Goal: Task Accomplishment & Management: Use online tool/utility

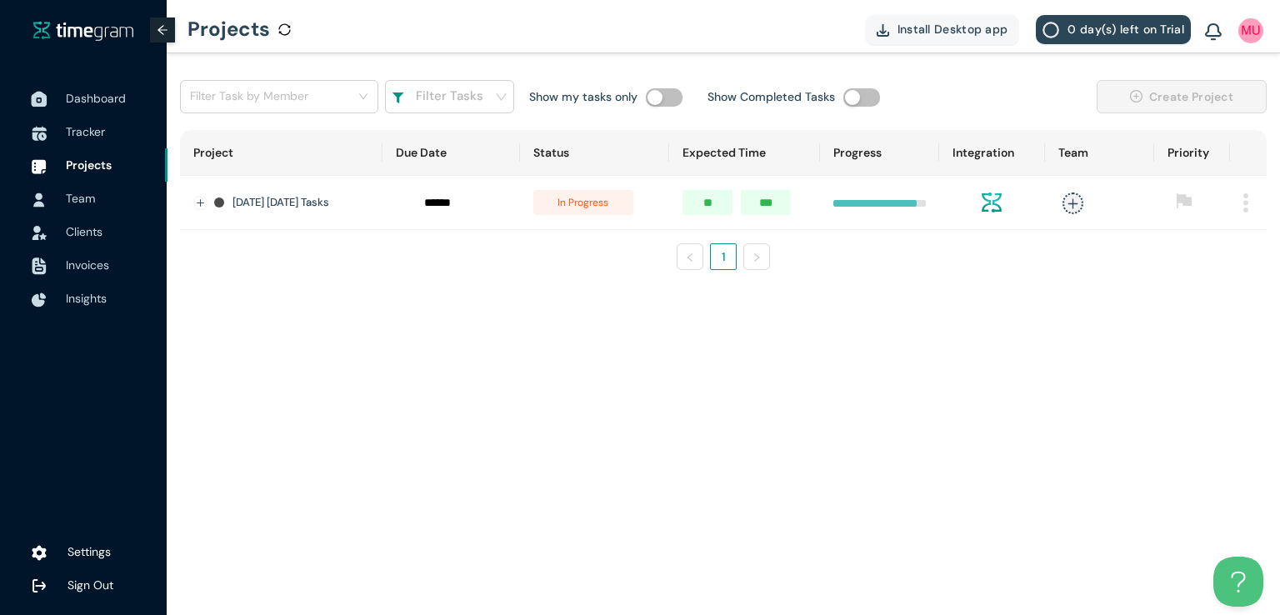
click at [118, 92] on span "Dashboard" at bounding box center [96, 98] width 60 height 15
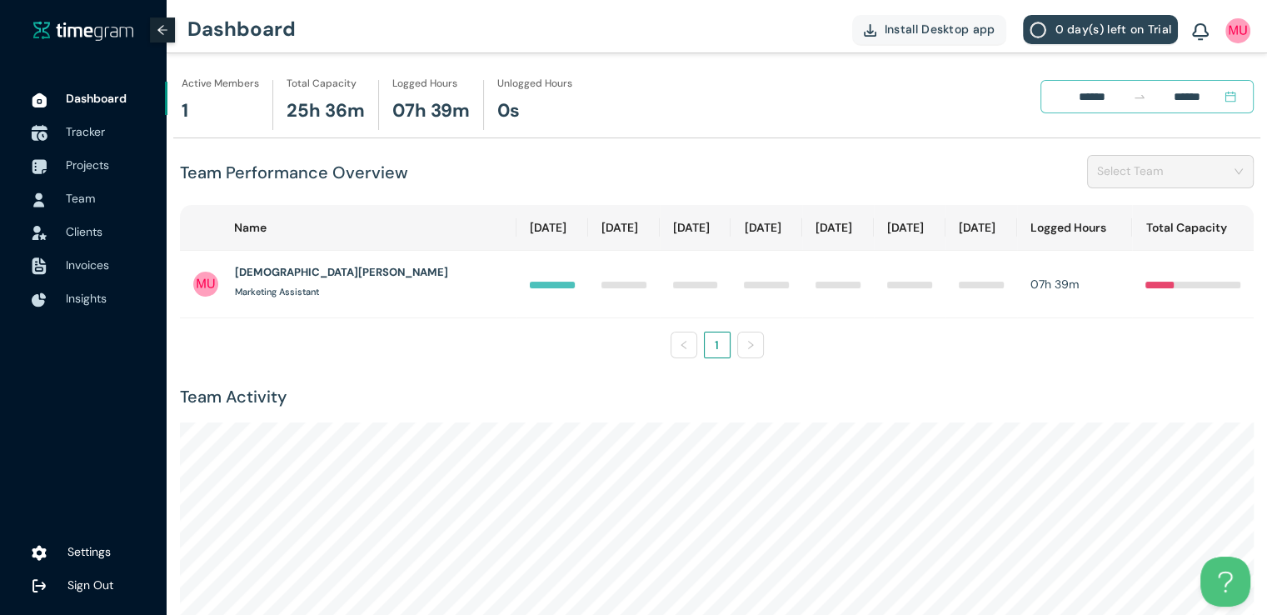
click at [79, 130] on span "Tracker" at bounding box center [85, 131] width 39 height 15
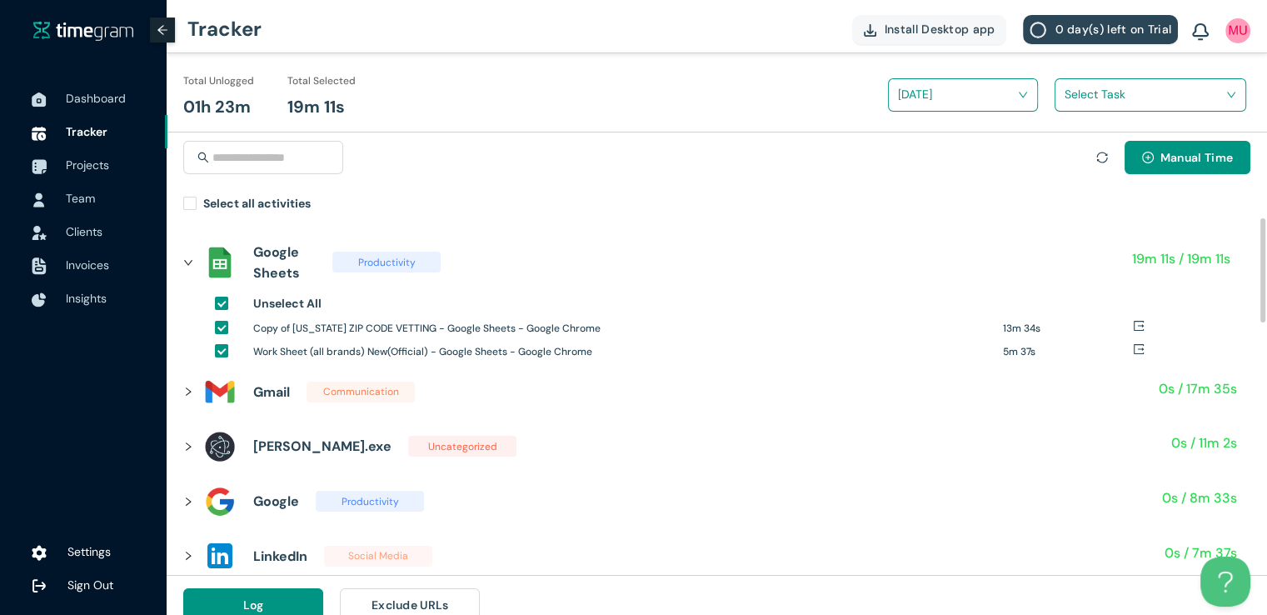
click at [189, 391] on icon "right" at bounding box center [188, 391] width 5 height 8
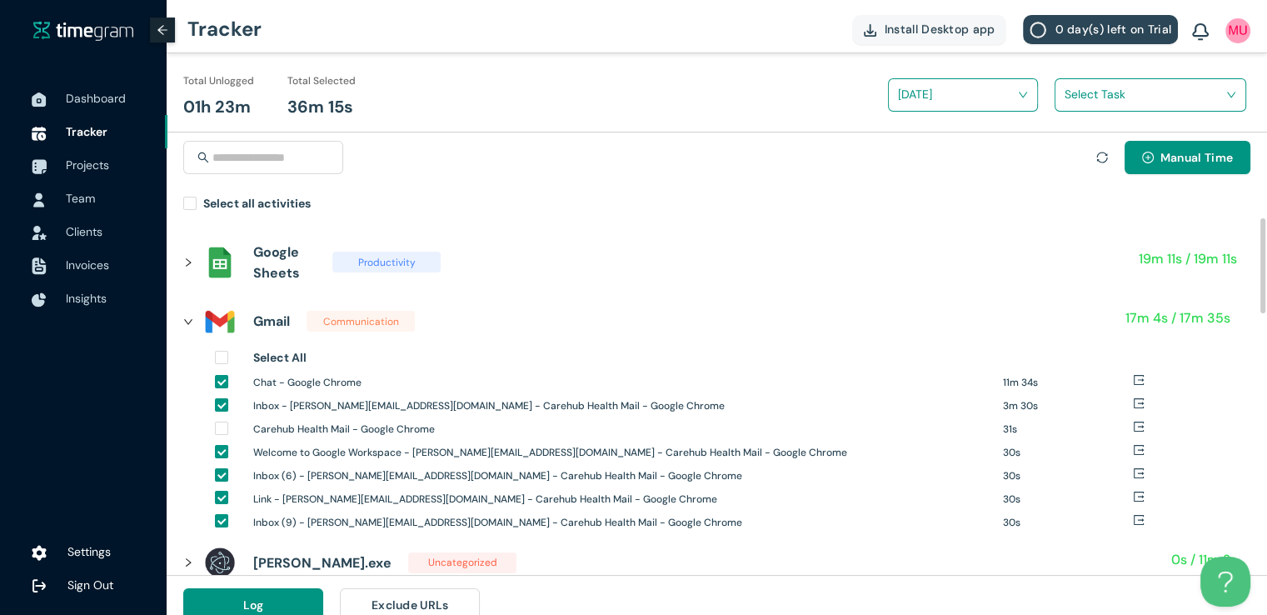
click at [219, 464] on div "Welcome to Google Workspace - [PERSON_NAME][EMAIL_ADDRESS][DOMAIN_NAME] - Careh…" at bounding box center [648, 453] width 867 height 23
click at [1116, 85] on input "search" at bounding box center [1145, 94] width 160 height 25
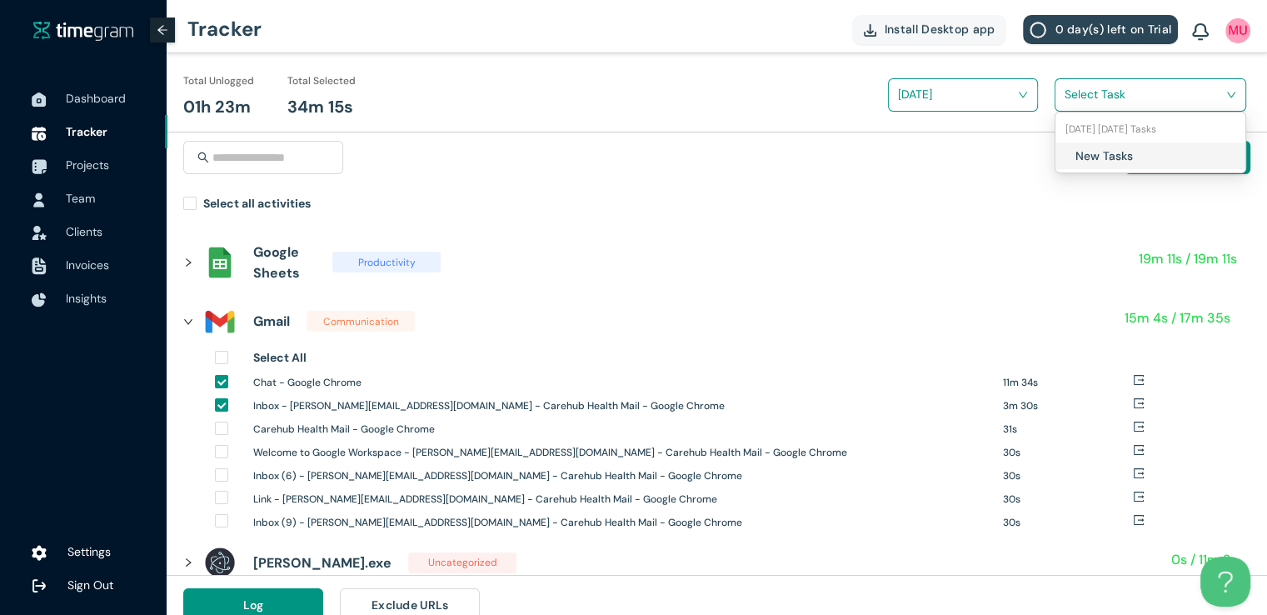
click at [1073, 154] on div "New Tasks" at bounding box center [1151, 155] width 190 height 27
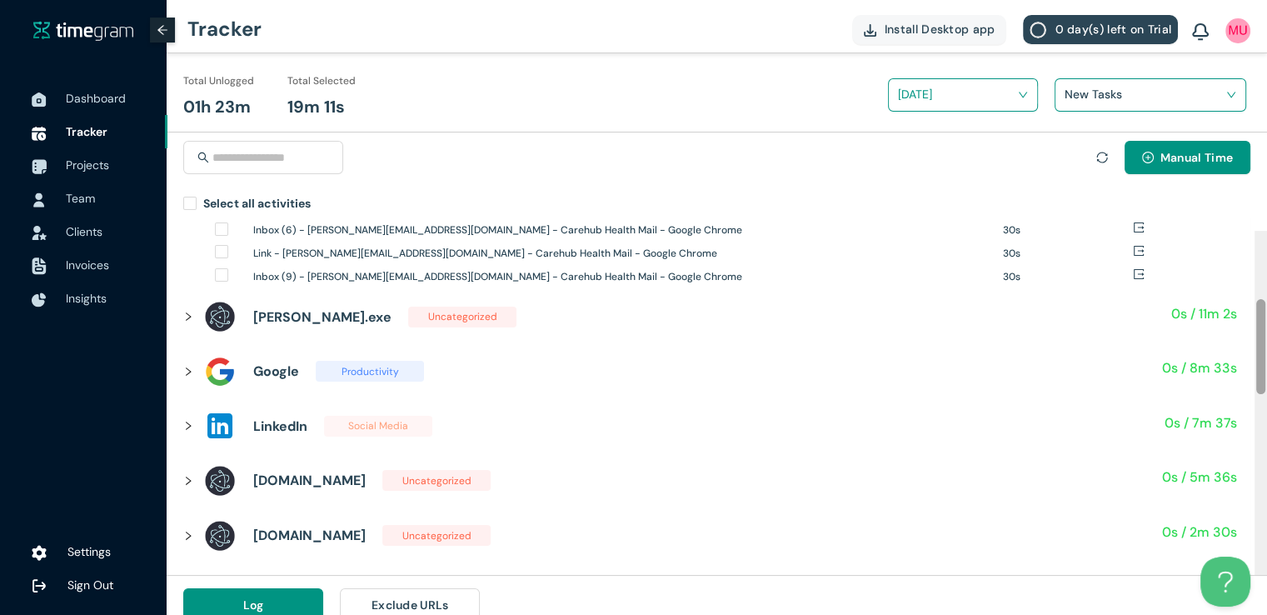
scroll to position [261, 0]
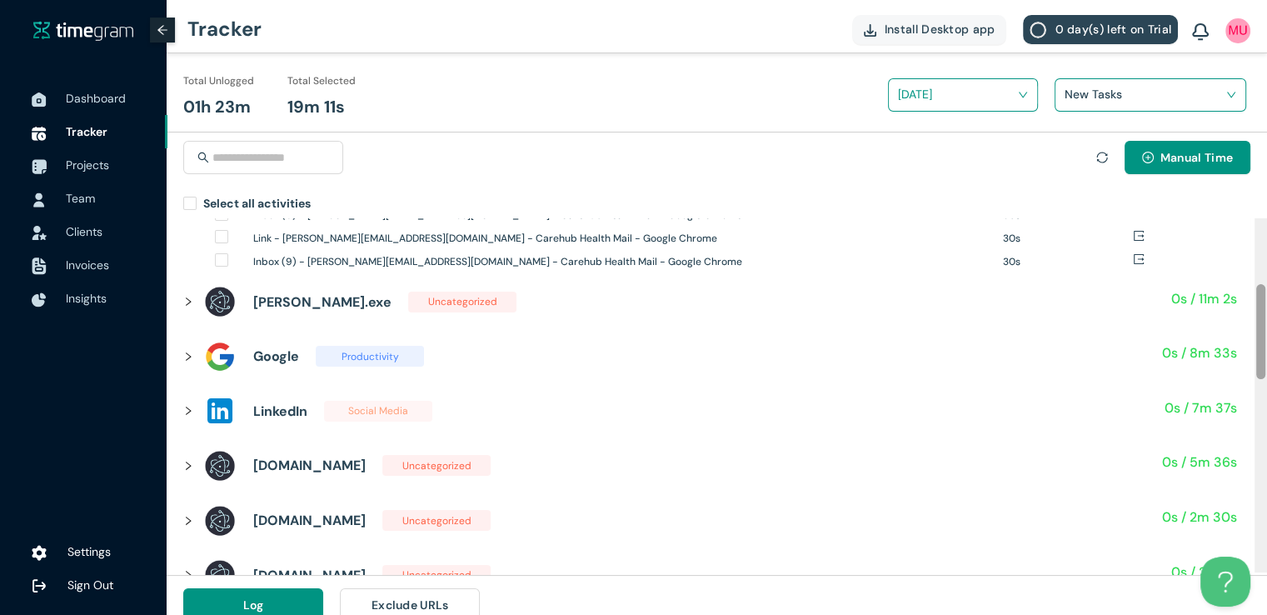
drag, startPoint x: 1261, startPoint y: 253, endPoint x: 1266, endPoint y: 323, distance: 70.2
click at [1266, 323] on div at bounding box center [1261, 394] width 12 height 357
click at [187, 301] on icon "right" at bounding box center [188, 302] width 10 height 10
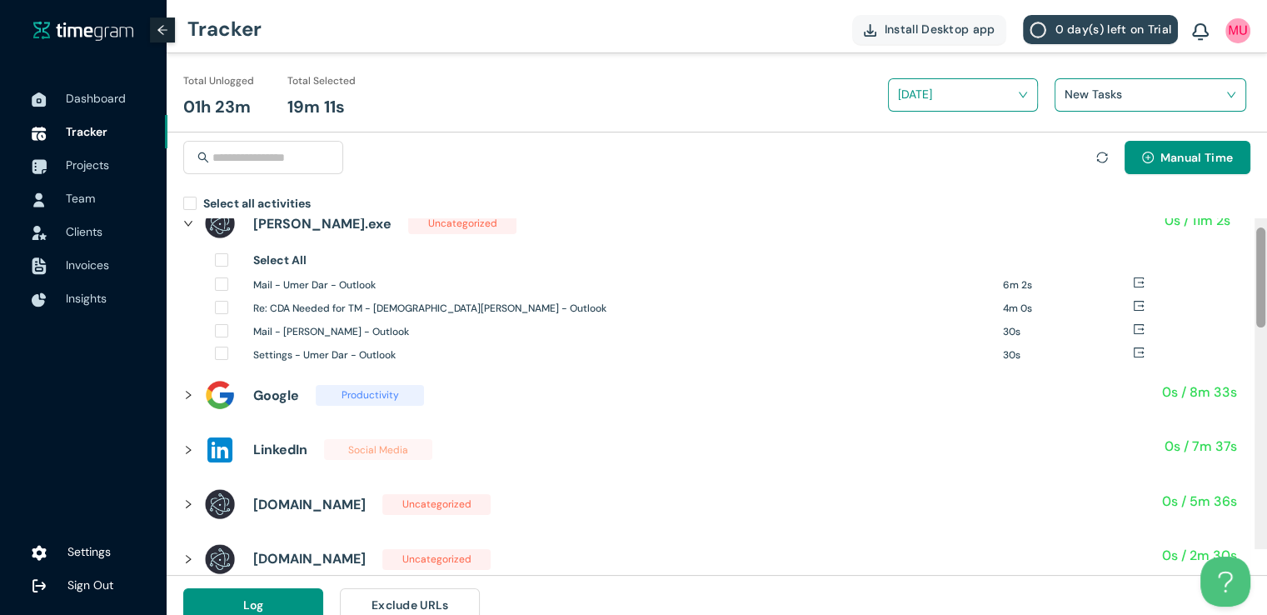
scroll to position [115, 0]
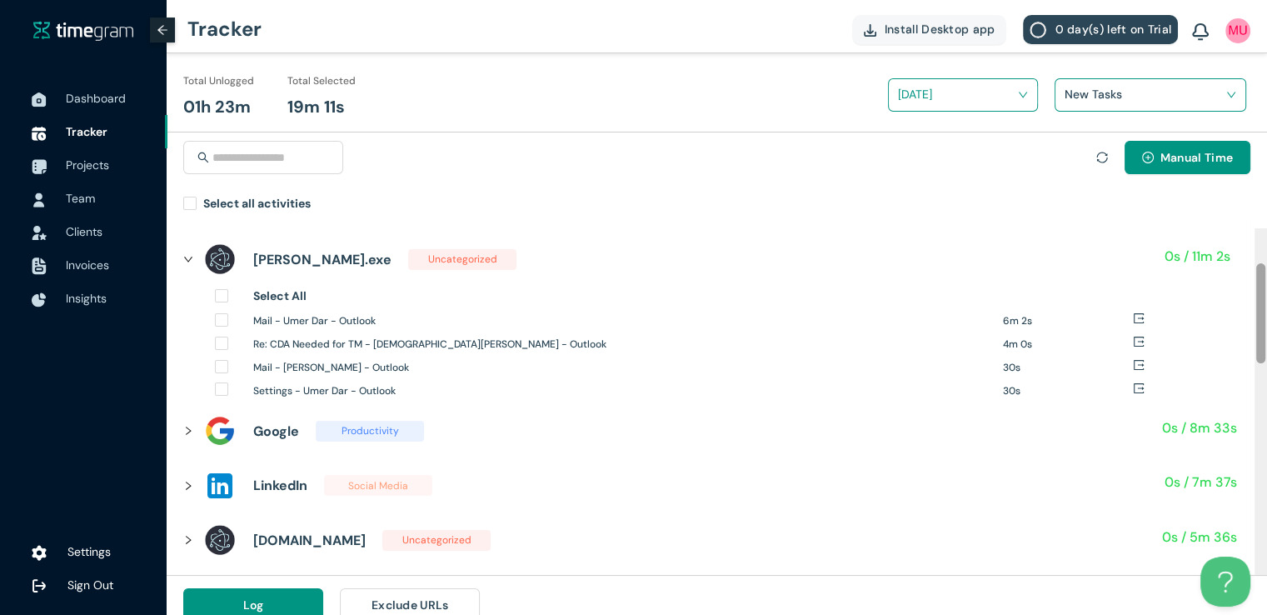
drag, startPoint x: 1261, startPoint y: 340, endPoint x: 1263, endPoint y: 301, distance: 39.2
click at [1263, 301] on div at bounding box center [1260, 313] width 9 height 100
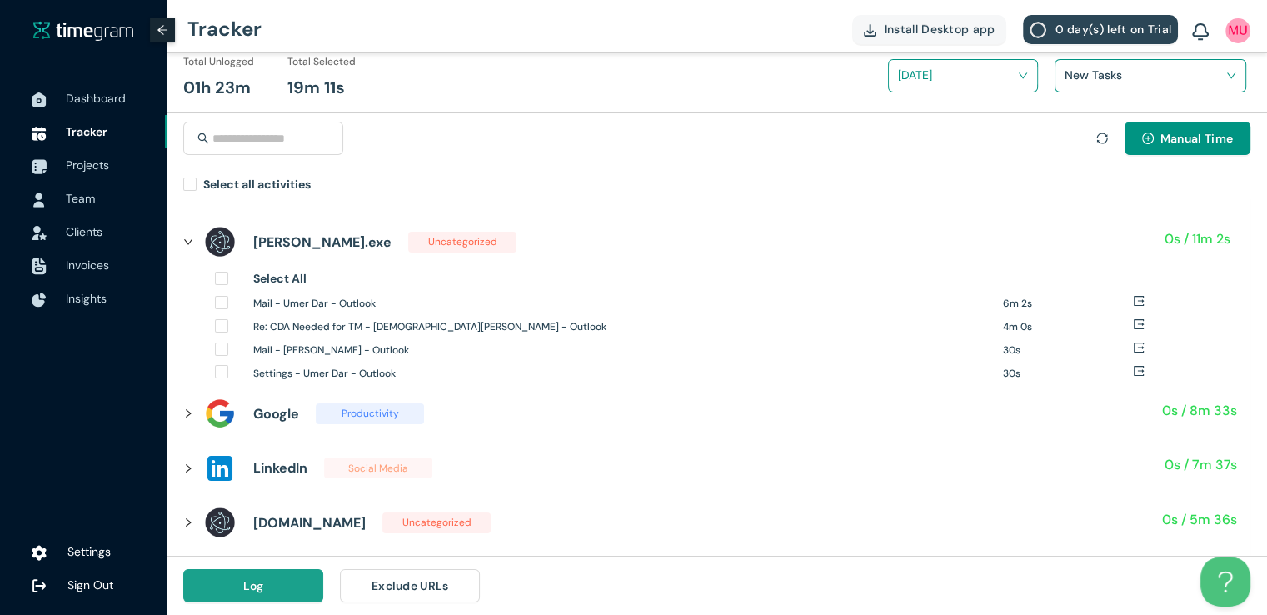
click at [258, 583] on span "Log" at bounding box center [253, 586] width 21 height 18
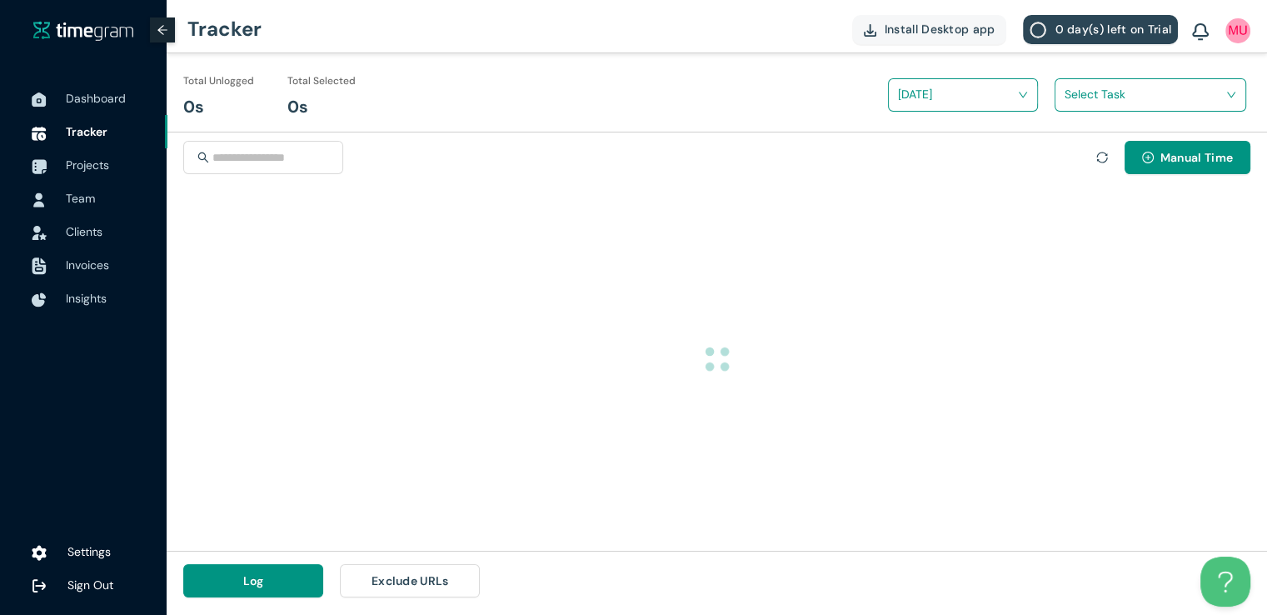
scroll to position [0, 0]
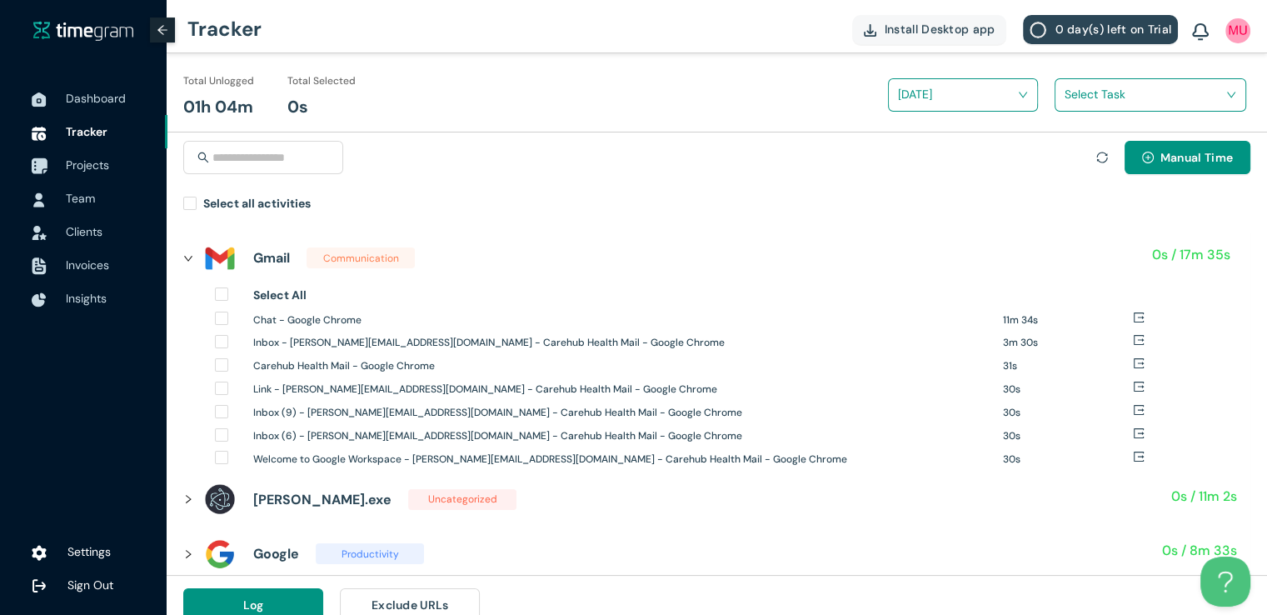
click at [80, 167] on span "Projects" at bounding box center [87, 164] width 43 height 15
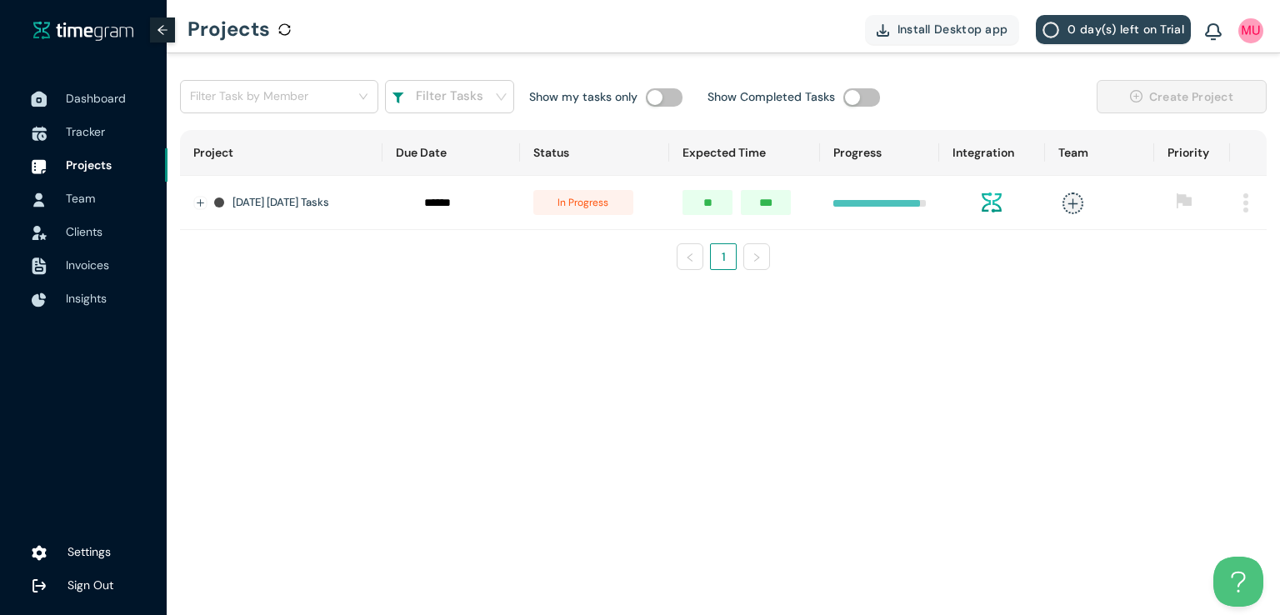
click at [91, 107] on span "Dashboard" at bounding box center [110, 98] width 88 height 33
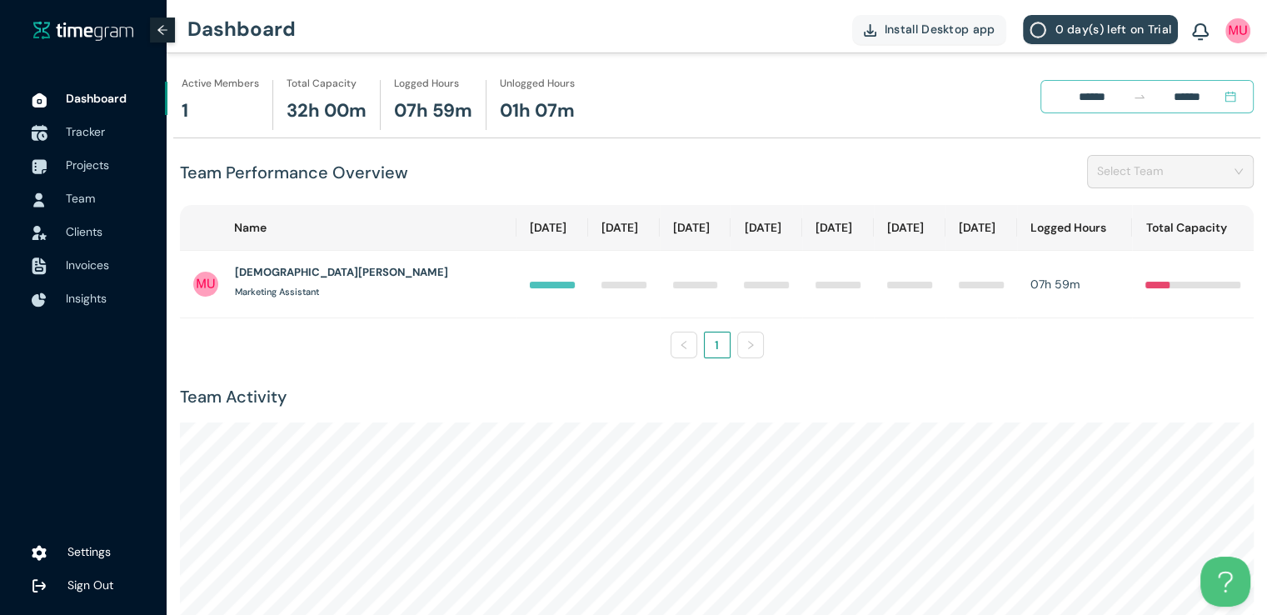
click at [91, 127] on span "Tracker" at bounding box center [85, 131] width 39 height 15
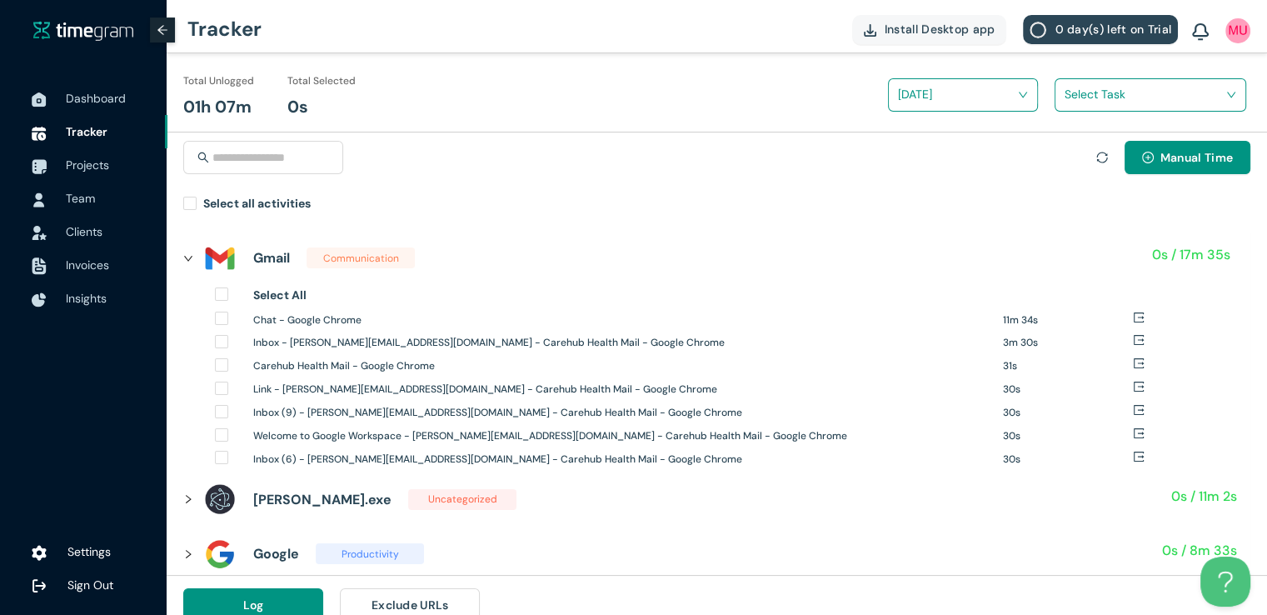
scroll to position [19, 0]
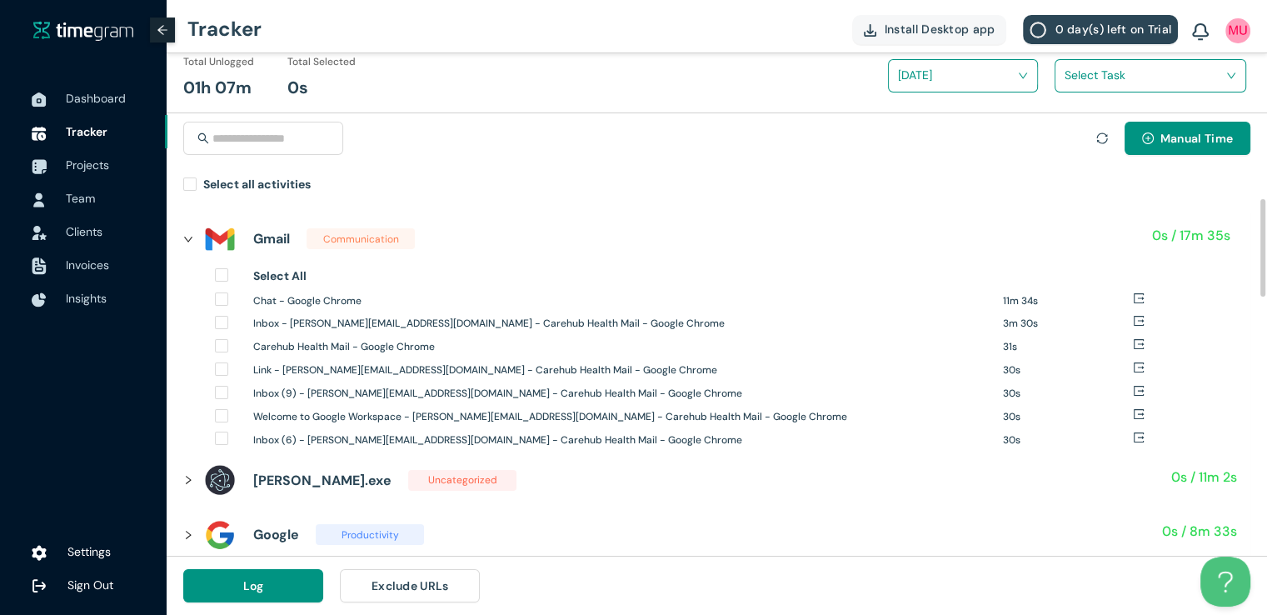
click at [188, 534] on icon "right" at bounding box center [188, 535] width 5 height 8
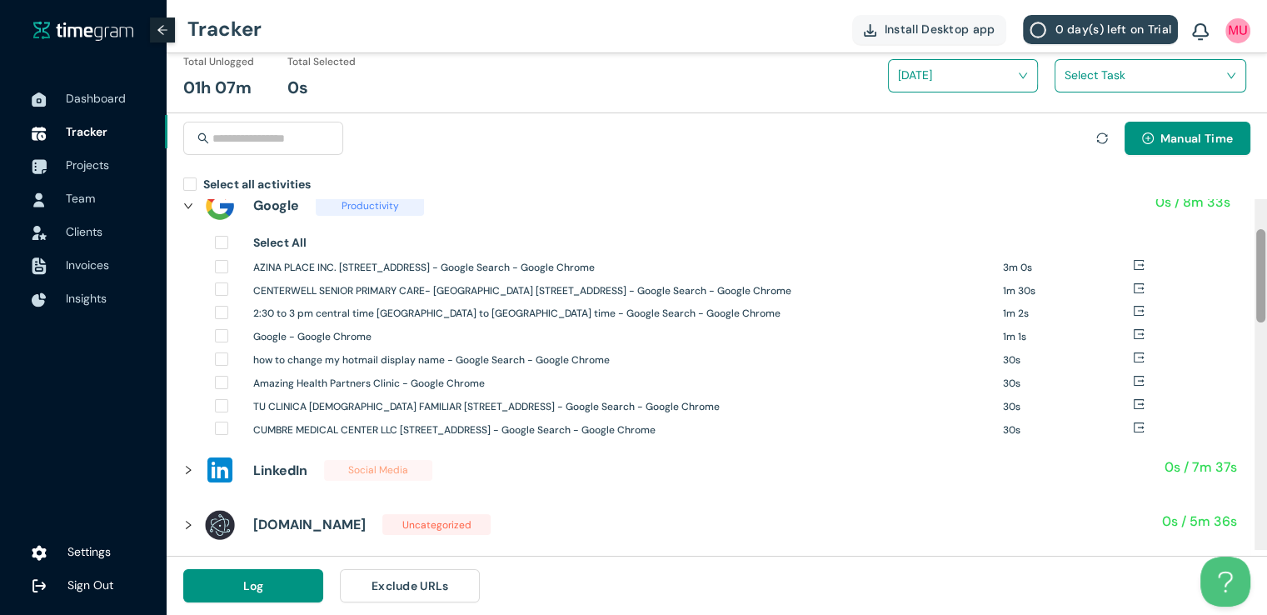
drag, startPoint x: 1261, startPoint y: 253, endPoint x: 1268, endPoint y: 297, distance: 44.7
click at [1267, 297] on html "Dashboard Tracker Projects Team Clients Invoices Insights Settings Sign Out Tra…" at bounding box center [633, 288] width 1267 height 615
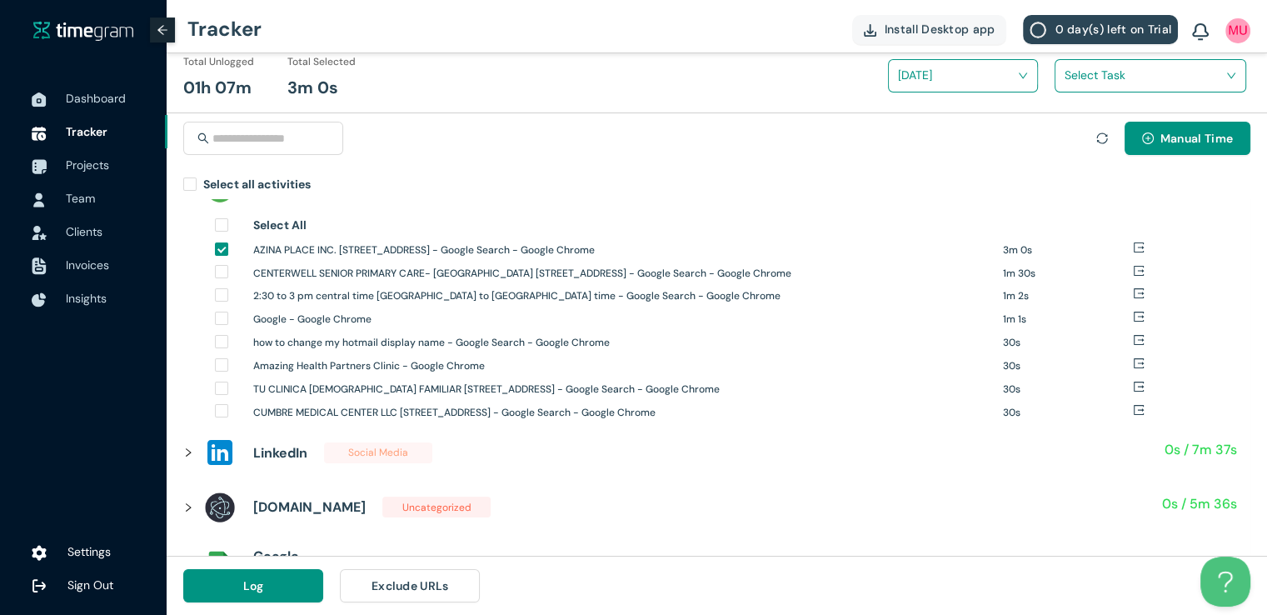
click at [1097, 70] on input "search" at bounding box center [1145, 74] width 160 height 25
click at [1076, 124] on div "New Tasks" at bounding box center [1151, 136] width 190 height 27
click at [271, 594] on button "Log" at bounding box center [253, 585] width 140 height 33
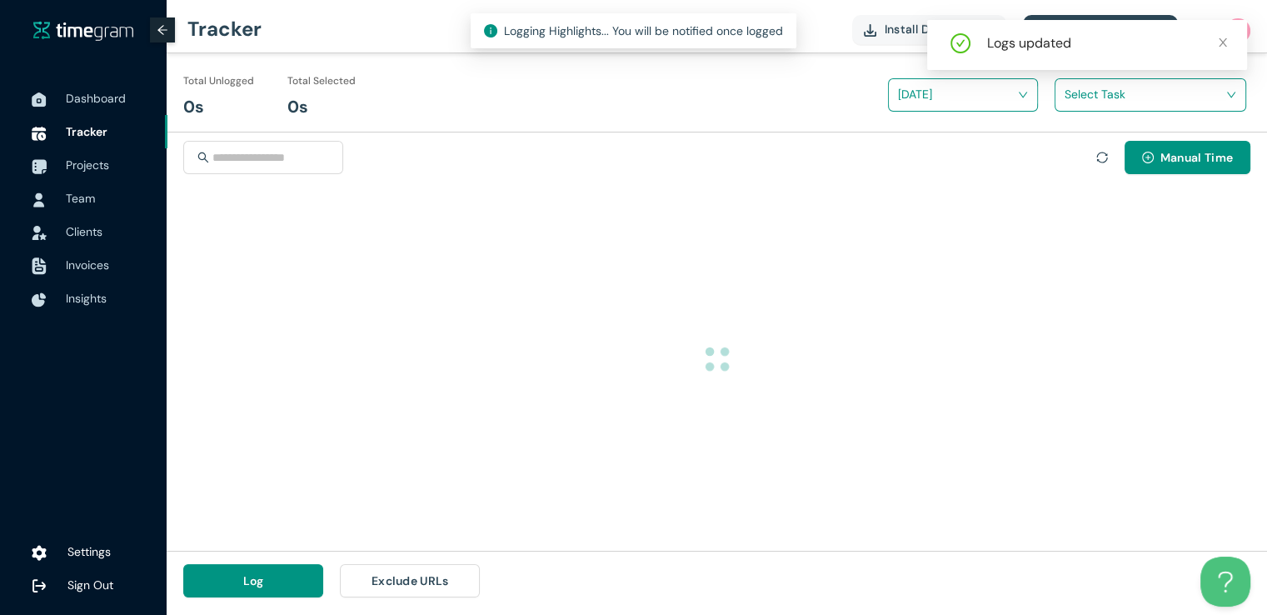
scroll to position [0, 0]
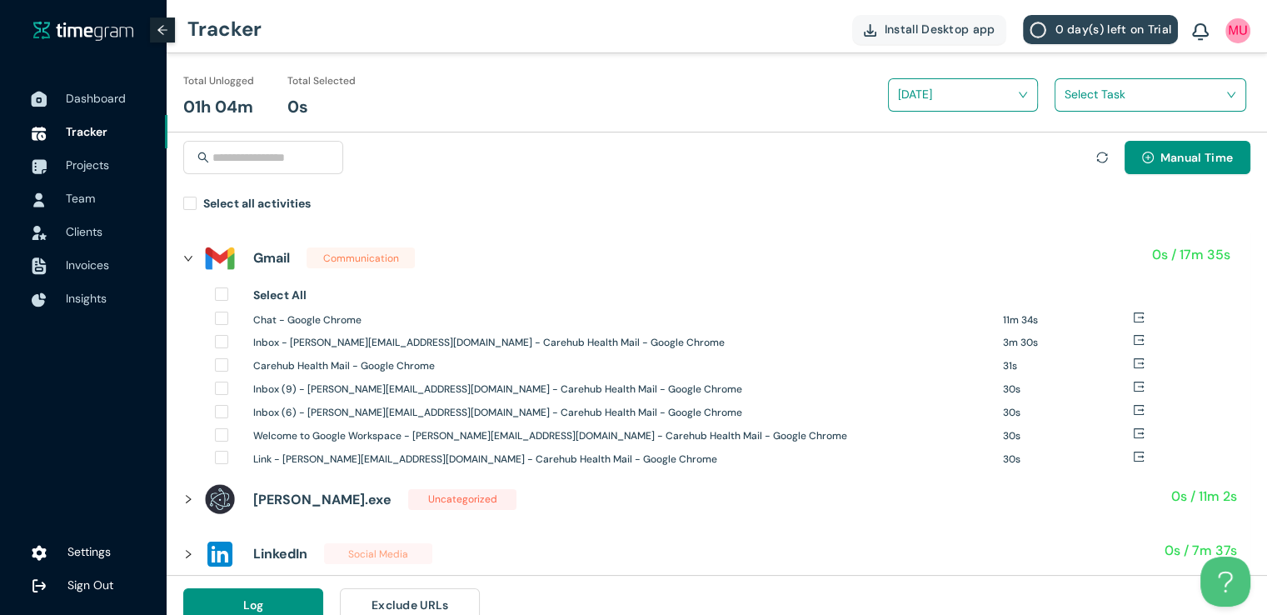
click at [58, 100] on div at bounding box center [39, 98] width 42 height 37
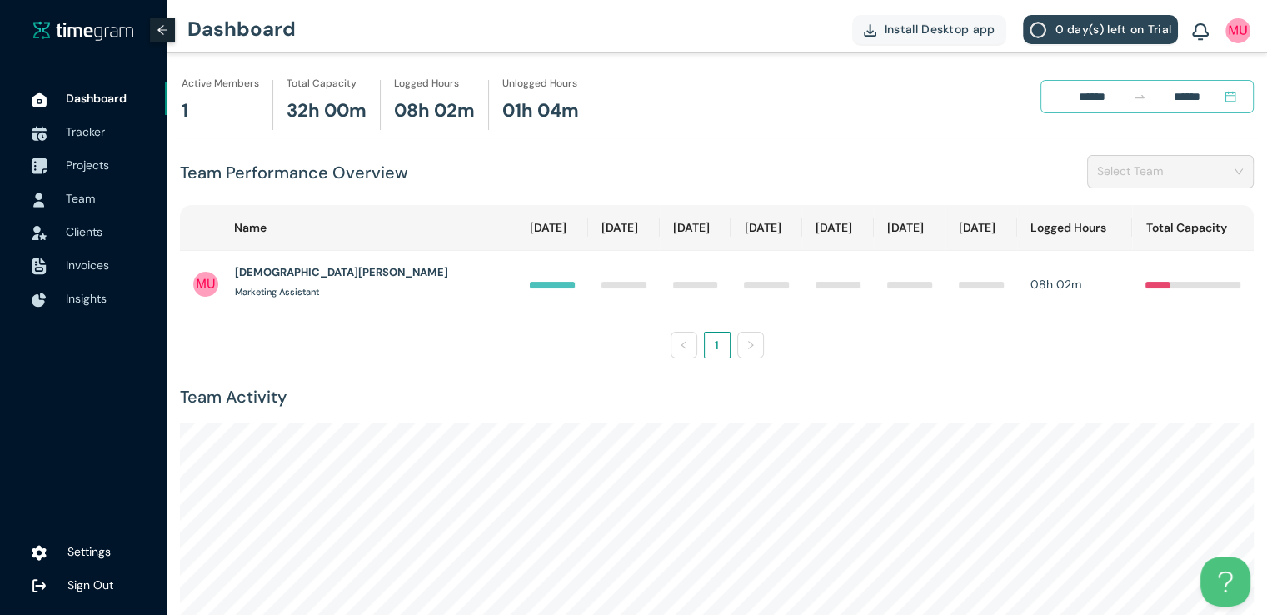
click at [95, 171] on span "Projects" at bounding box center [87, 164] width 43 height 15
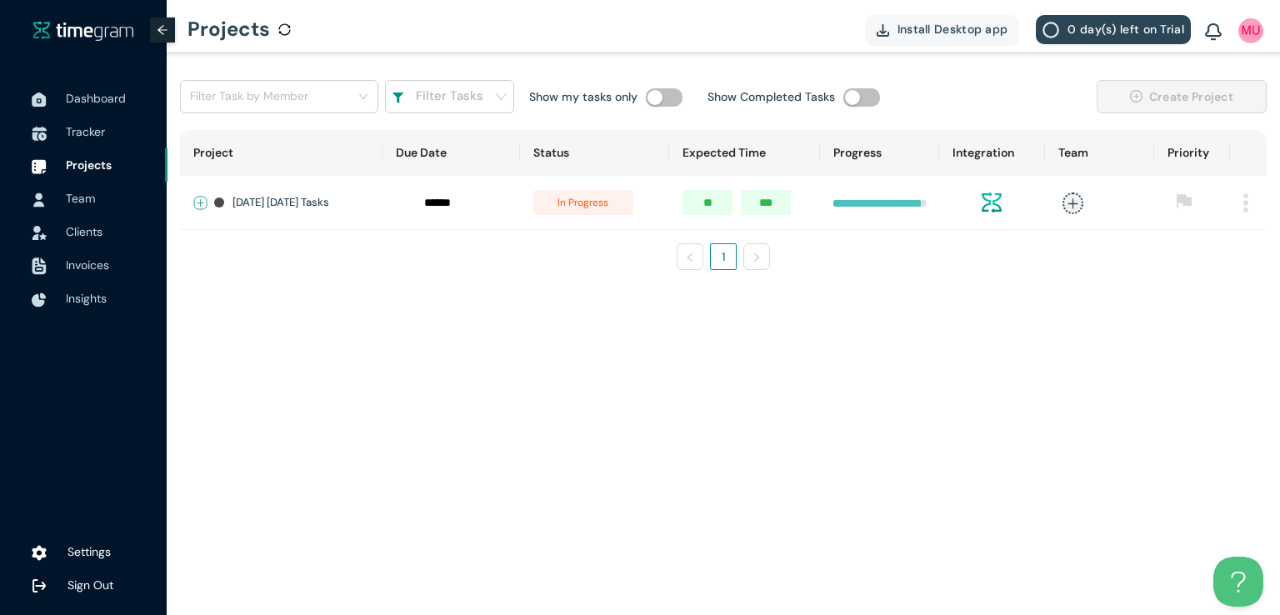
click at [203, 200] on button "Expand row" at bounding box center [200, 203] width 13 height 13
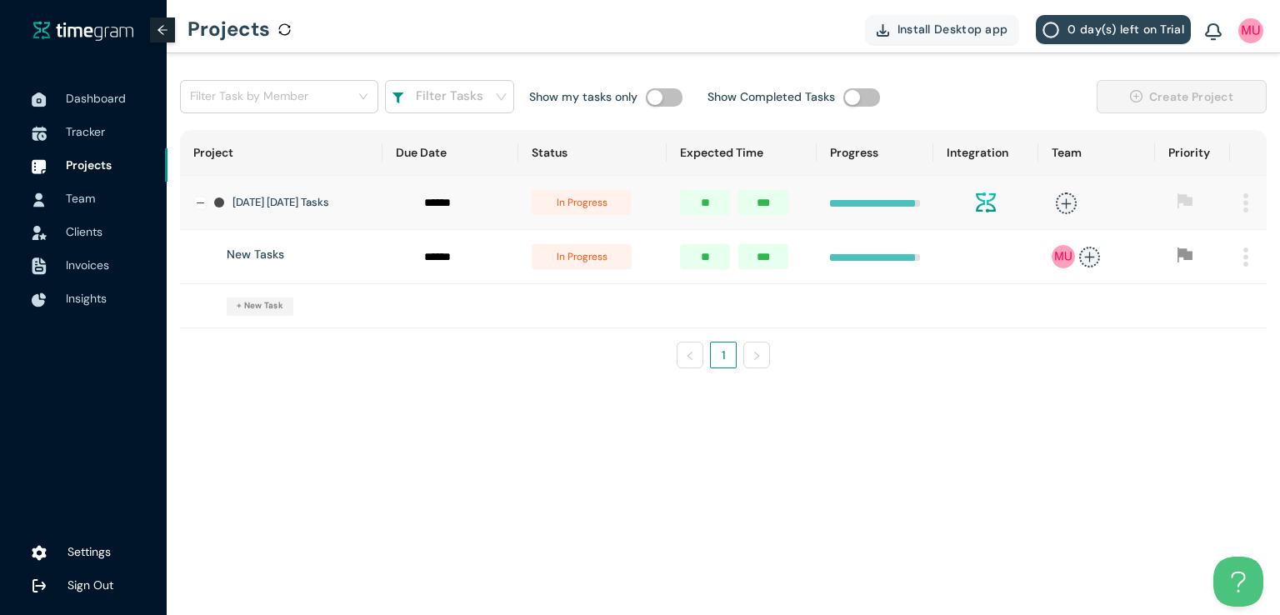
click at [584, 264] on span "in progress" at bounding box center [582, 256] width 100 height 25
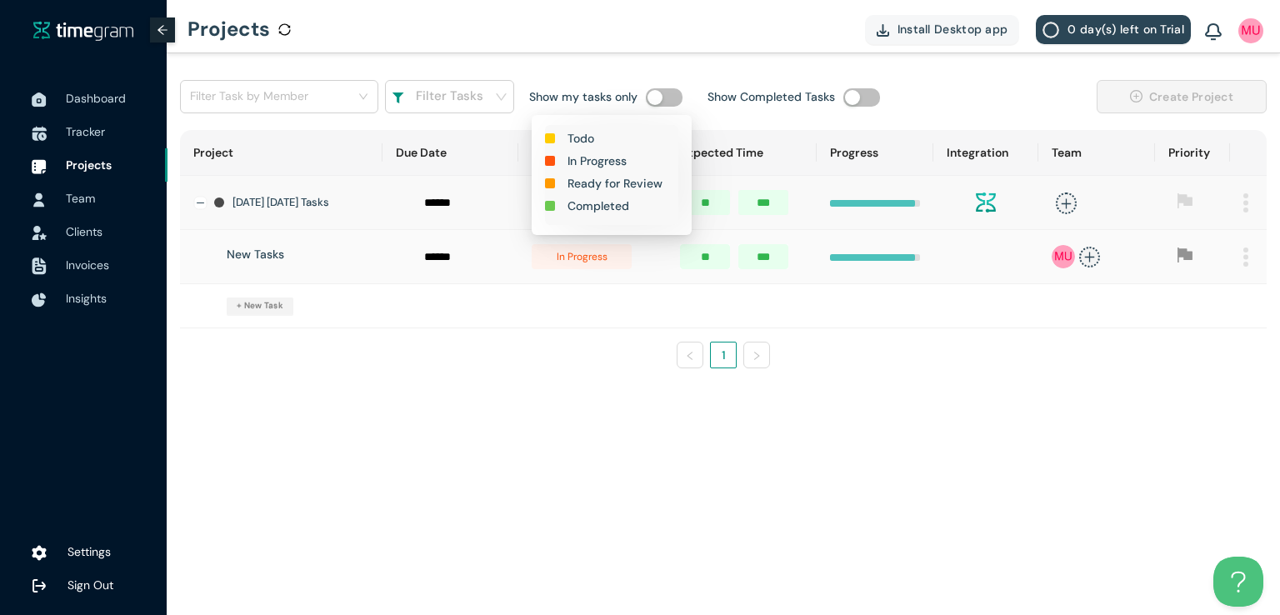
click at [596, 205] on h1 "Completed" at bounding box center [598, 206] width 62 height 18
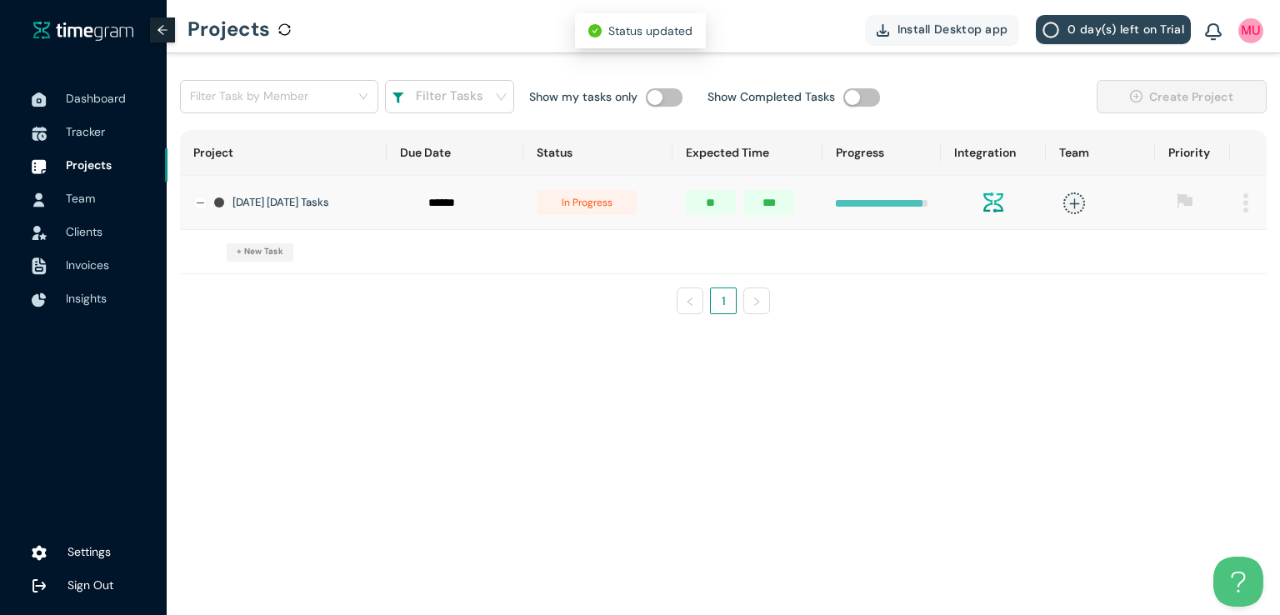
click at [590, 208] on span "in progress" at bounding box center [587, 202] width 100 height 25
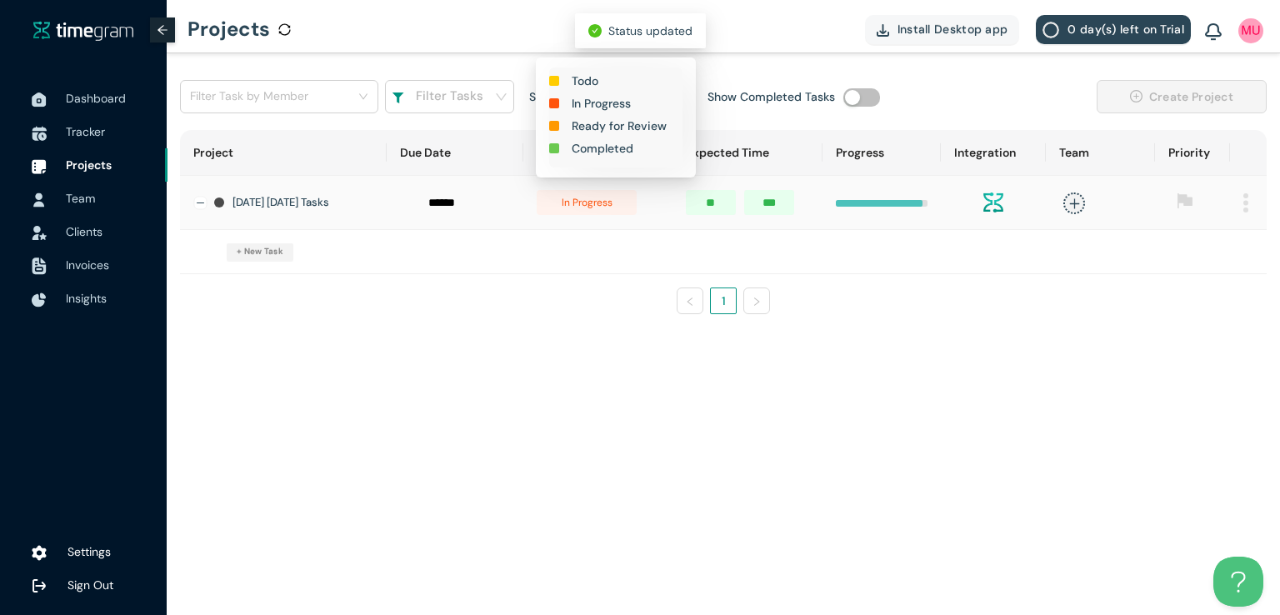
click at [599, 142] on h1 "Completed" at bounding box center [603, 148] width 62 height 18
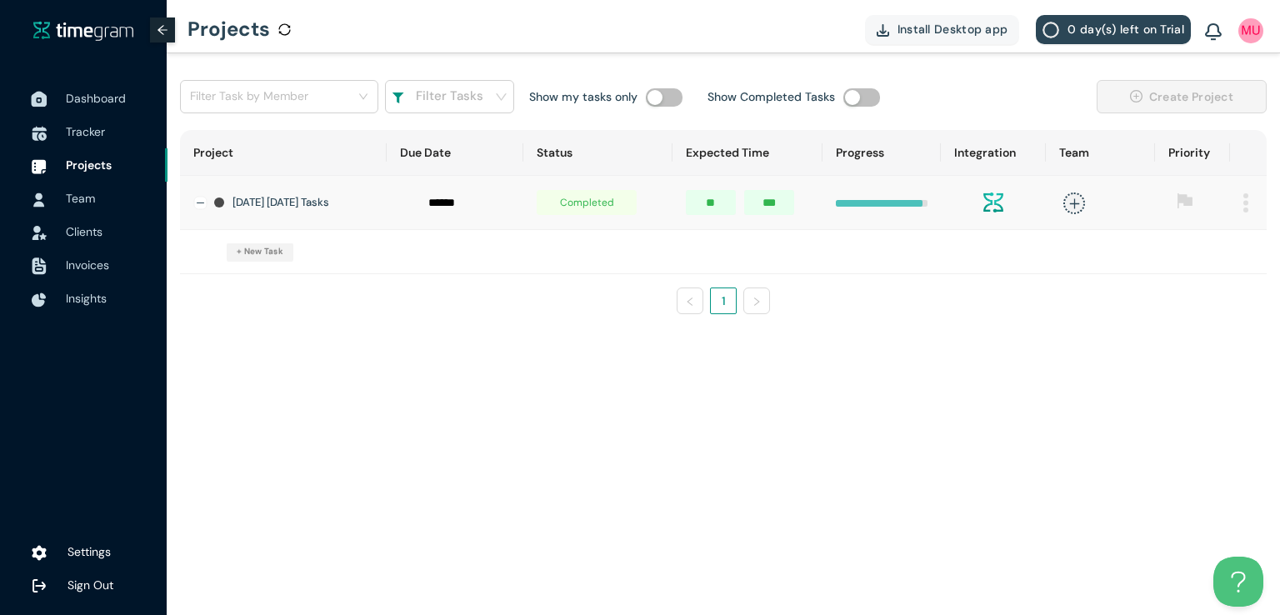
click at [93, 98] on span "Dashboard" at bounding box center [96, 98] width 60 height 15
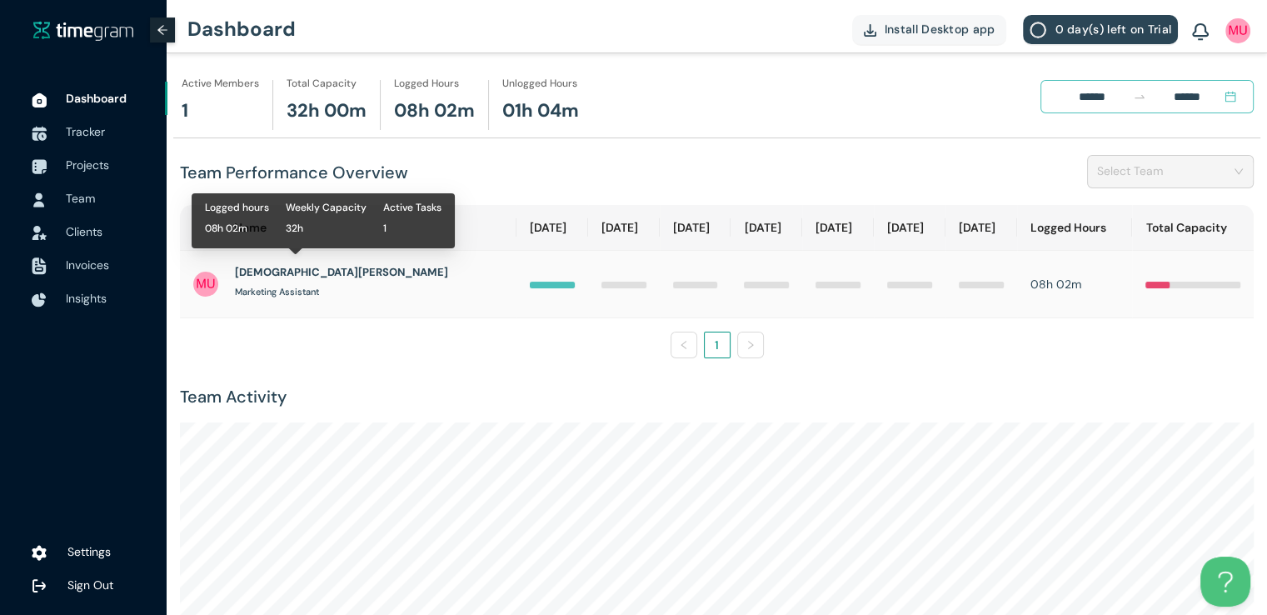
click at [281, 284] on div "Marketing Assistant" at bounding box center [277, 292] width 84 height 22
click at [310, 266] on h1 "[DEMOGRAPHIC_DATA][PERSON_NAME]" at bounding box center [341, 272] width 213 height 17
